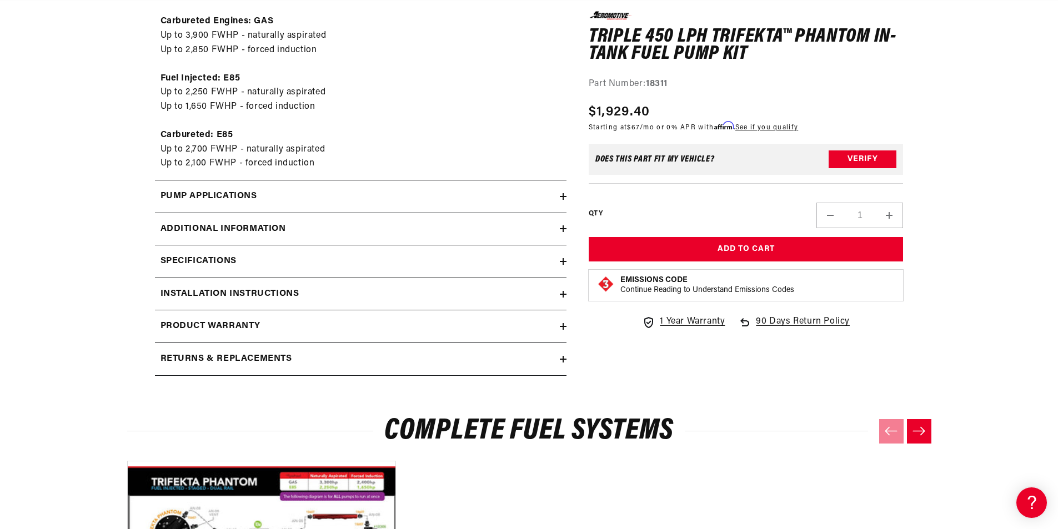
click at [564, 262] on icon at bounding box center [563, 262] width 7 height 0
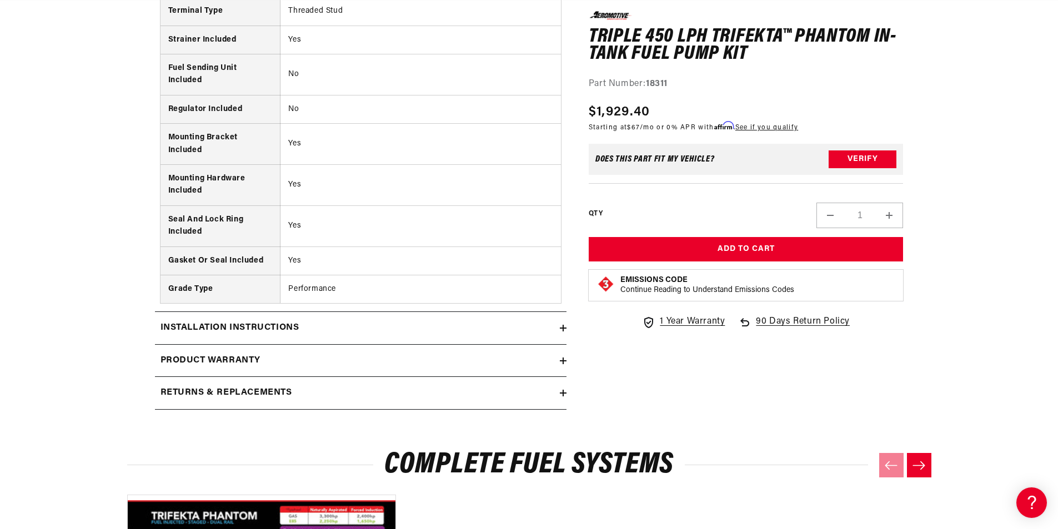
scroll to position [2000, 0]
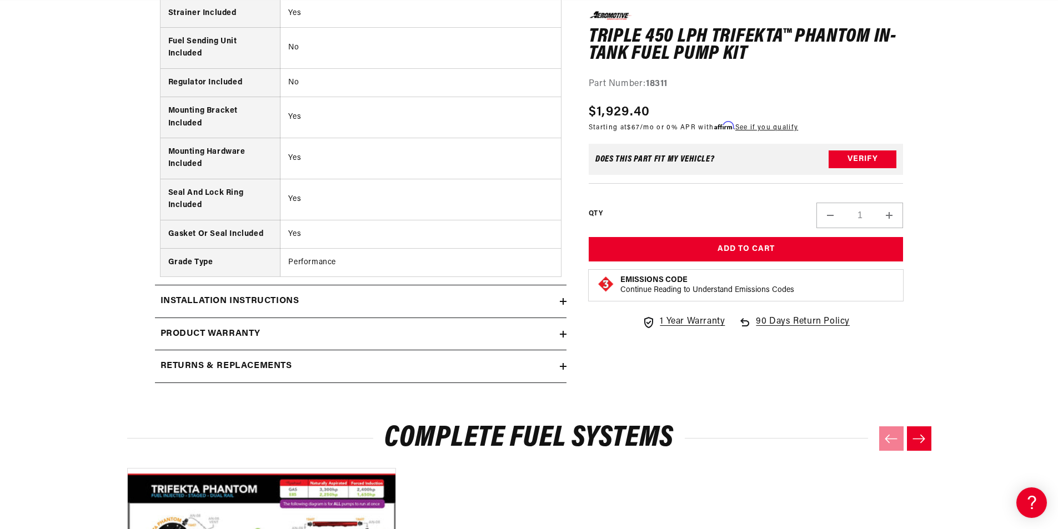
click at [564, 301] on icon at bounding box center [563, 301] width 7 height 7
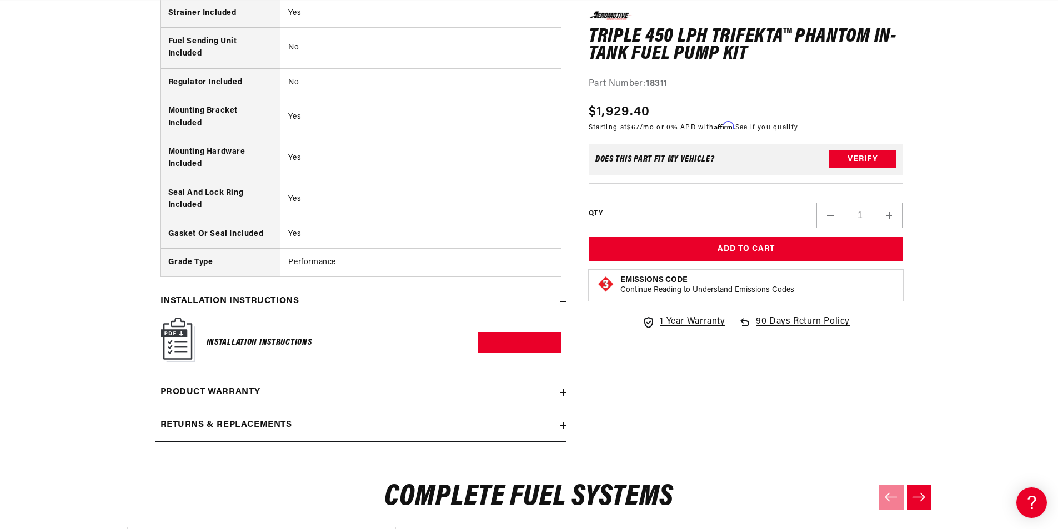
scroll to position [0, 439]
click at [518, 339] on link "Download PDF" at bounding box center [519, 343] width 83 height 21
